Goal: Information Seeking & Learning: Check status

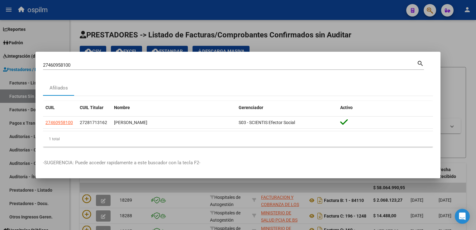
scroll to position [147, 0]
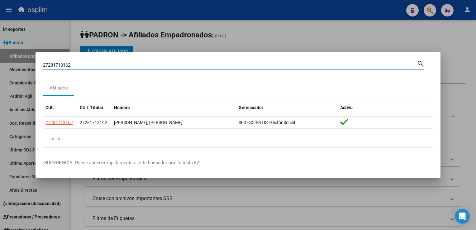
drag, startPoint x: 78, startPoint y: 64, endPoint x: 30, endPoint y: 62, distance: 47.7
click at [27, 63] on div "27281713162 Buscar (apellido, dni, cuil, nro traspaso, cuit, obra social) searc…" at bounding box center [238, 115] width 476 height 230
paste input "20942817569"
type input "20942817569"
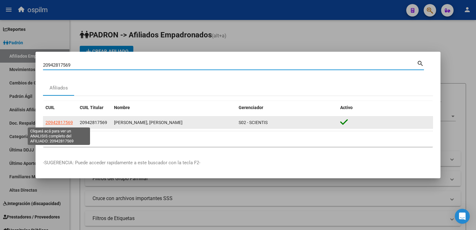
click at [60, 123] on span "20942817569" at bounding box center [59, 122] width 27 height 5
type textarea "20942817569"
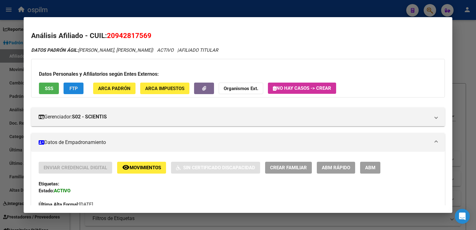
click at [72, 89] on span "FTP" at bounding box center [74, 89] width 8 height 6
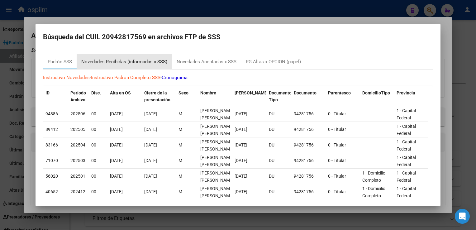
click at [115, 62] on div "Novedades Recibidas (informadas x SSS)" at bounding box center [124, 61] width 86 height 7
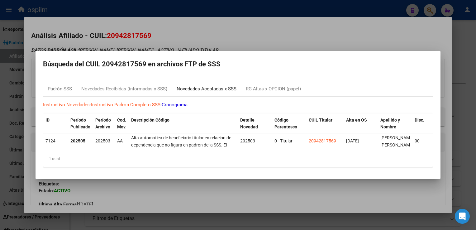
click at [201, 85] on div "Novedades Aceptadas x SSS" at bounding box center [207, 88] width 60 height 7
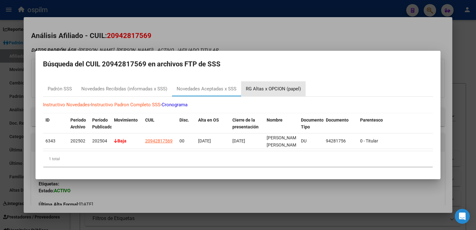
click at [249, 88] on div "RG Altas x OPCION (papel)" at bounding box center [273, 88] width 55 height 7
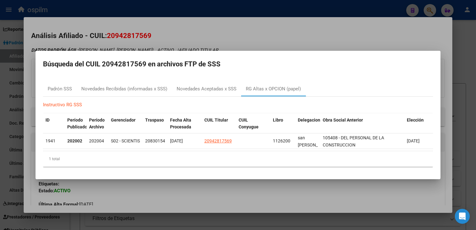
click at [235, 32] on div at bounding box center [238, 115] width 476 height 230
